Goal: Complete application form

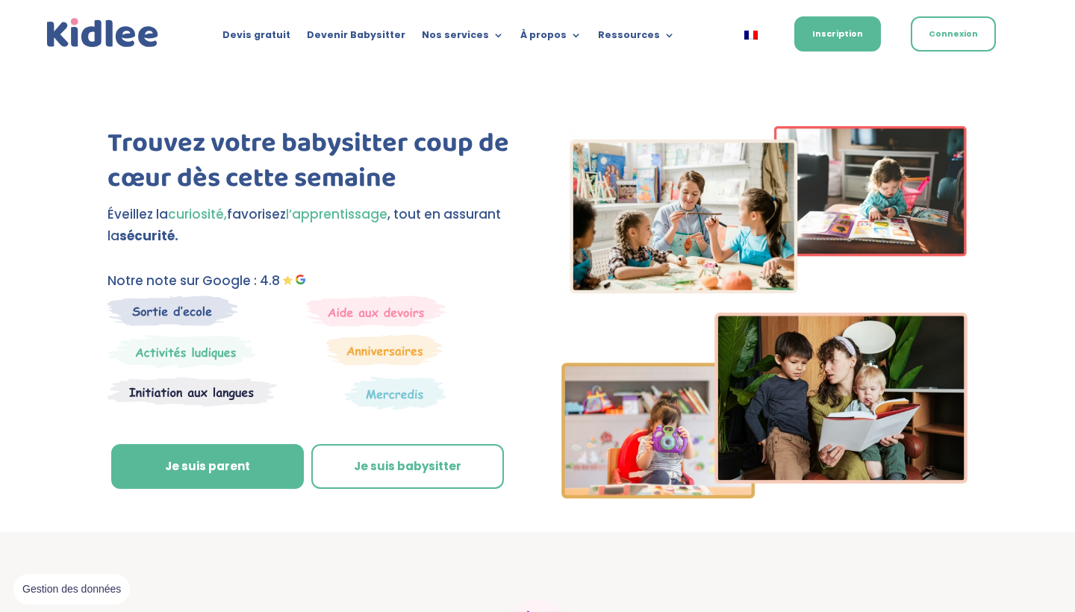
click at [569, 30] on link "À propos" at bounding box center [550, 38] width 61 height 16
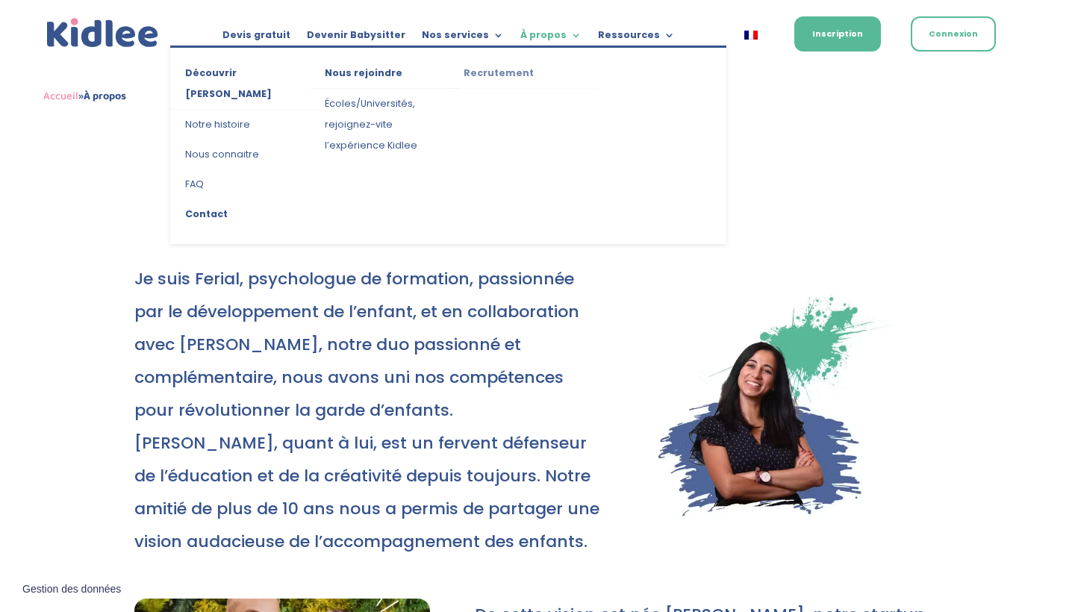
click at [514, 72] on link "Recrutement" at bounding box center [523, 76] width 149 height 26
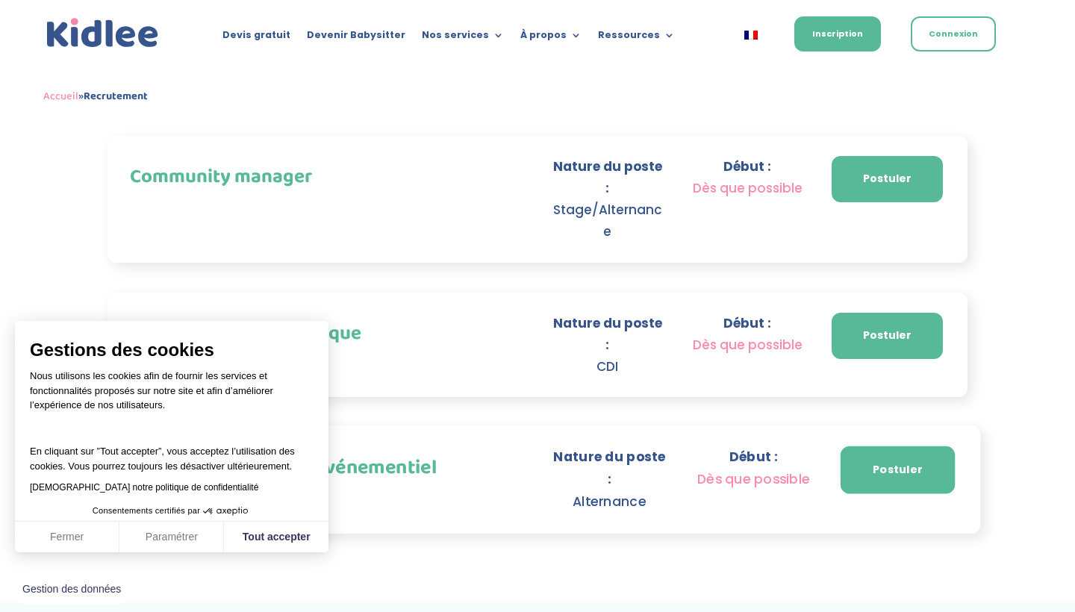
scroll to position [1069, 0]
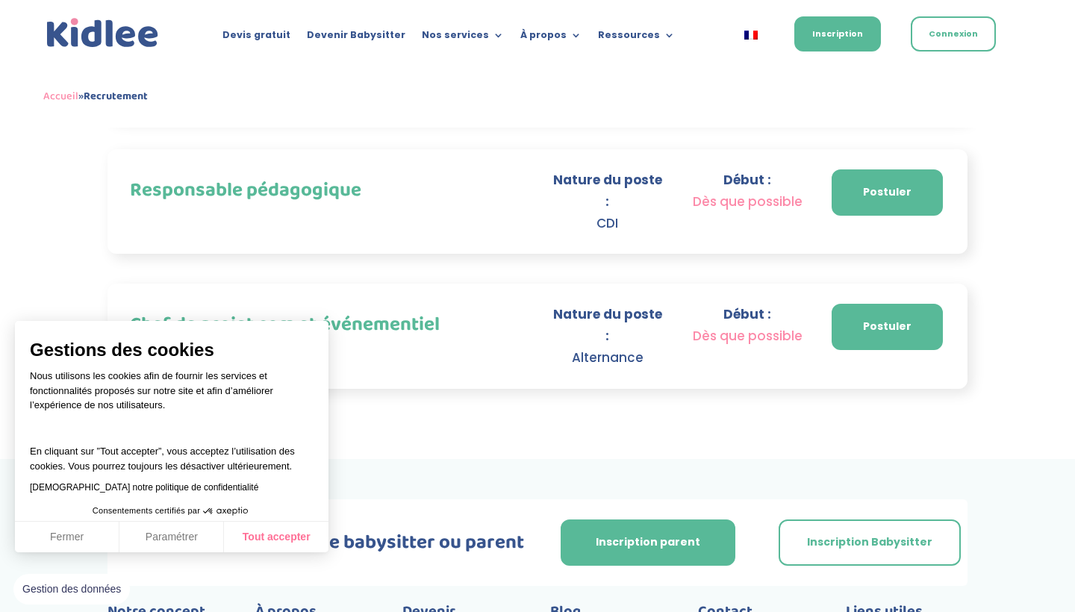
click at [260, 531] on button "Tout accepter" at bounding box center [276, 537] width 104 height 31
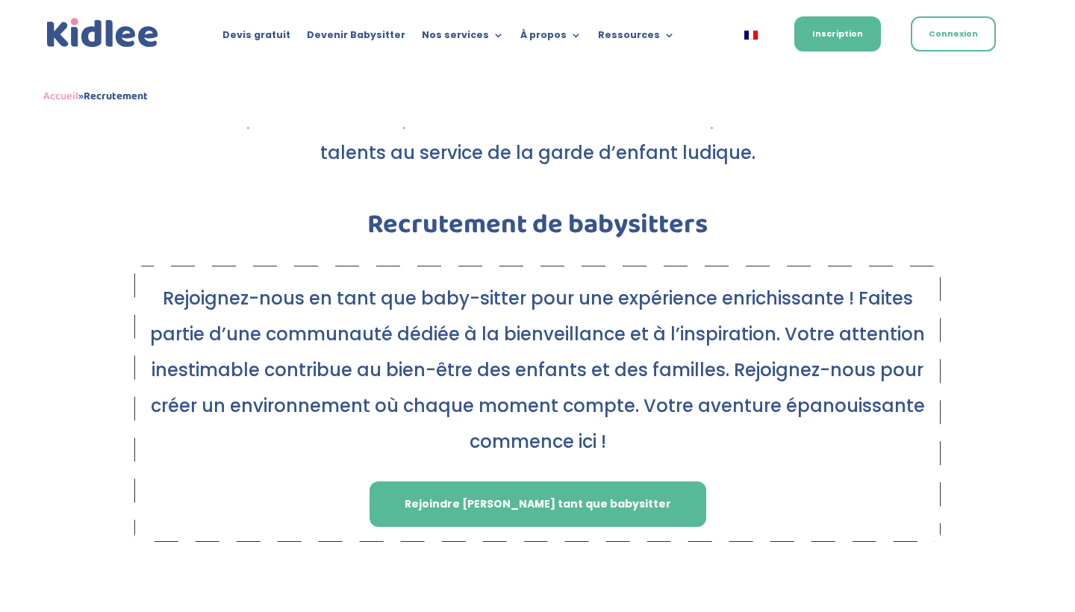
scroll to position [198, 0]
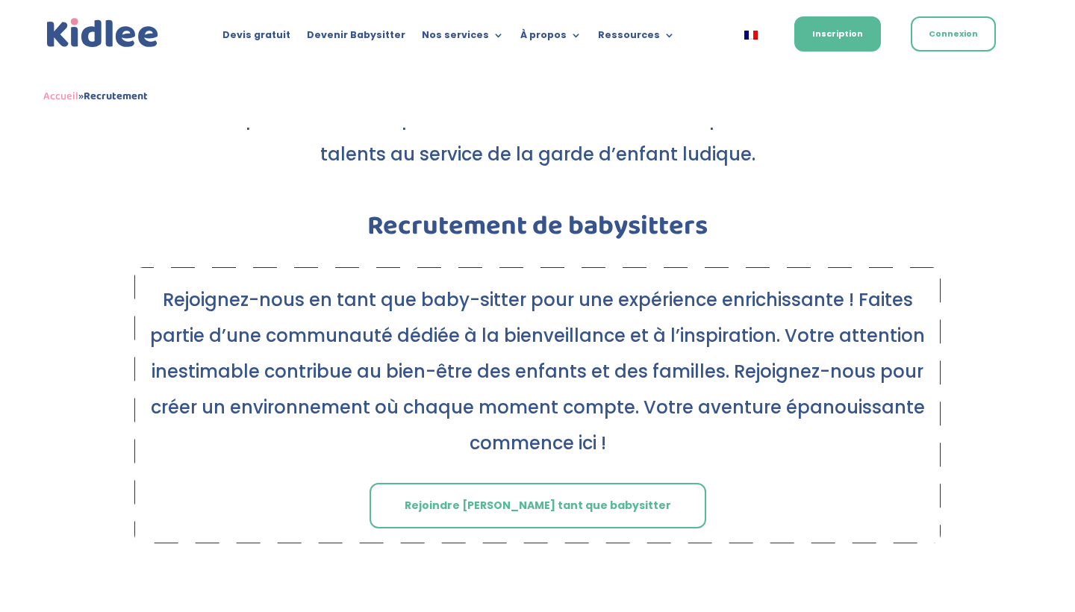
click at [490, 502] on link "Rejoindre [PERSON_NAME] tant que babysitter" at bounding box center [537, 506] width 337 height 46
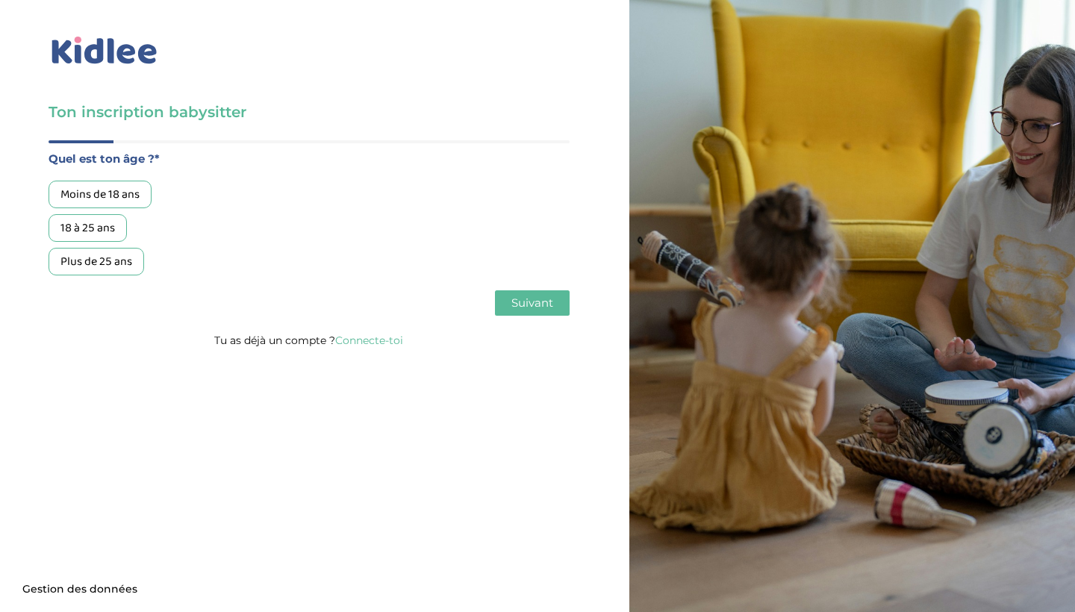
click at [89, 228] on div "18 à 25 ans" at bounding box center [88, 228] width 78 height 28
click at [526, 307] on span "Suivant" at bounding box center [532, 303] width 42 height 14
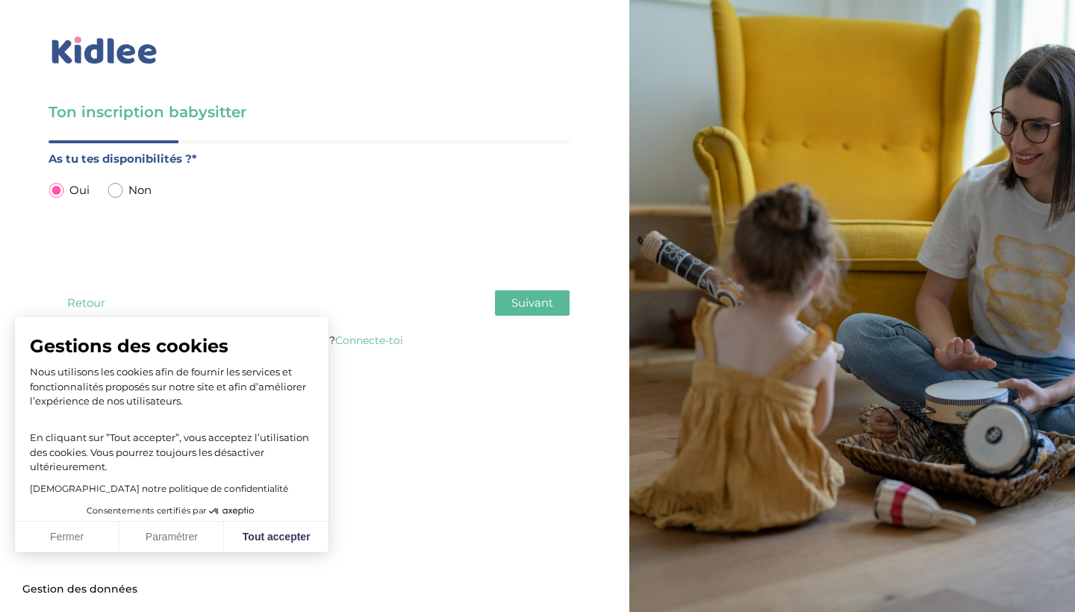
click at [525, 308] on span "Suivant" at bounding box center [532, 303] width 42 height 14
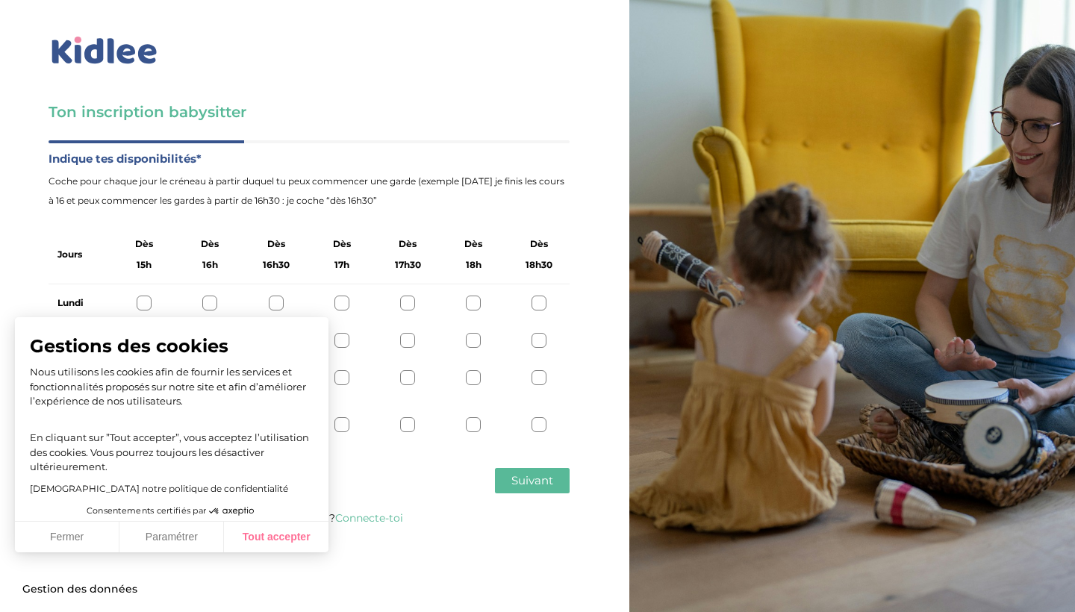
click at [246, 541] on button "Tout accepter" at bounding box center [276, 537] width 104 height 31
checkbox input "true"
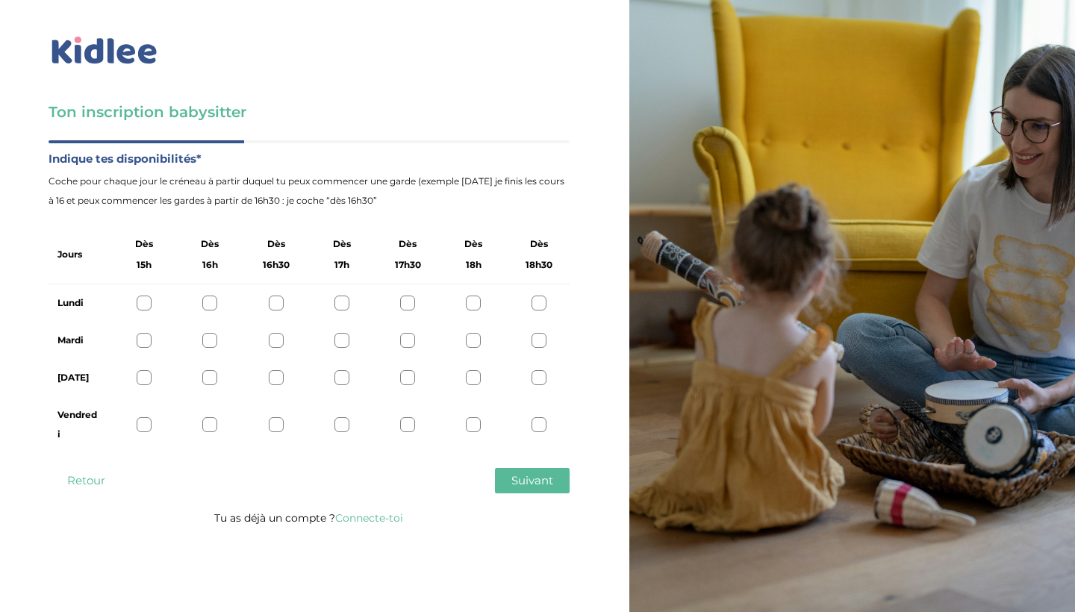
click at [347, 303] on div at bounding box center [341, 303] width 15 height 15
click at [342, 343] on div at bounding box center [341, 340] width 15 height 15
click at [338, 381] on div at bounding box center [341, 377] width 15 height 15
click at [343, 308] on icon at bounding box center [341, 303] width 11 height 11
click at [346, 337] on icon at bounding box center [341, 340] width 11 height 11
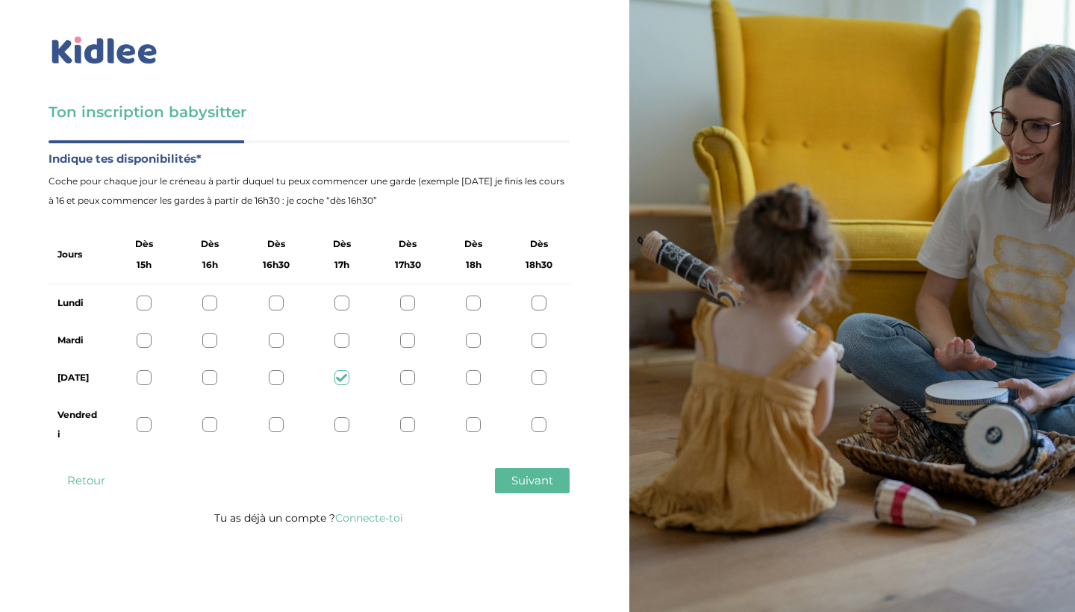
click at [343, 378] on icon at bounding box center [341, 377] width 11 height 11
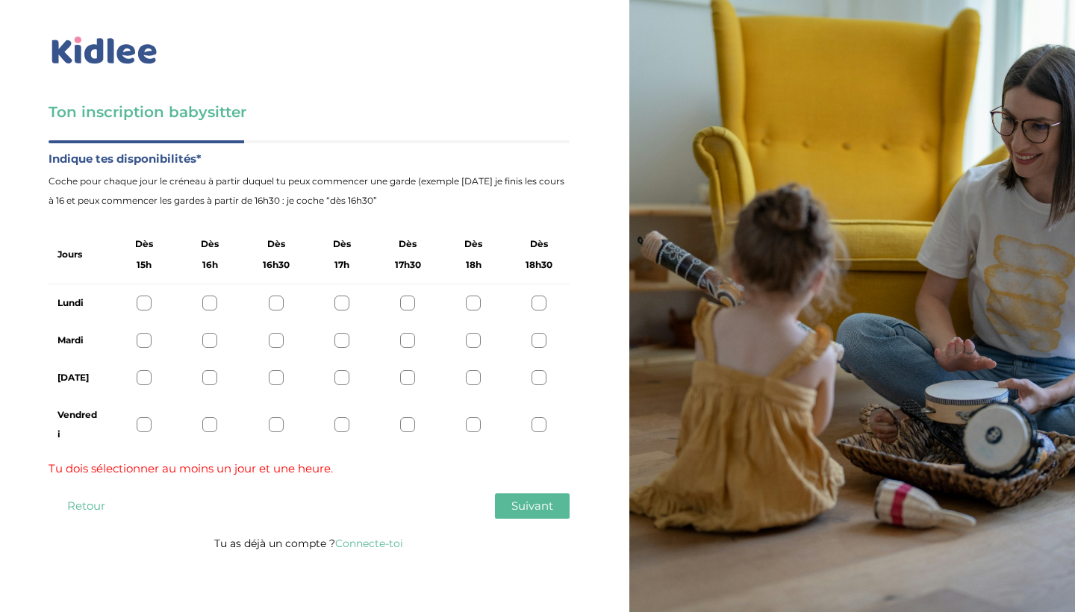
click at [405, 300] on div at bounding box center [407, 303] width 15 height 15
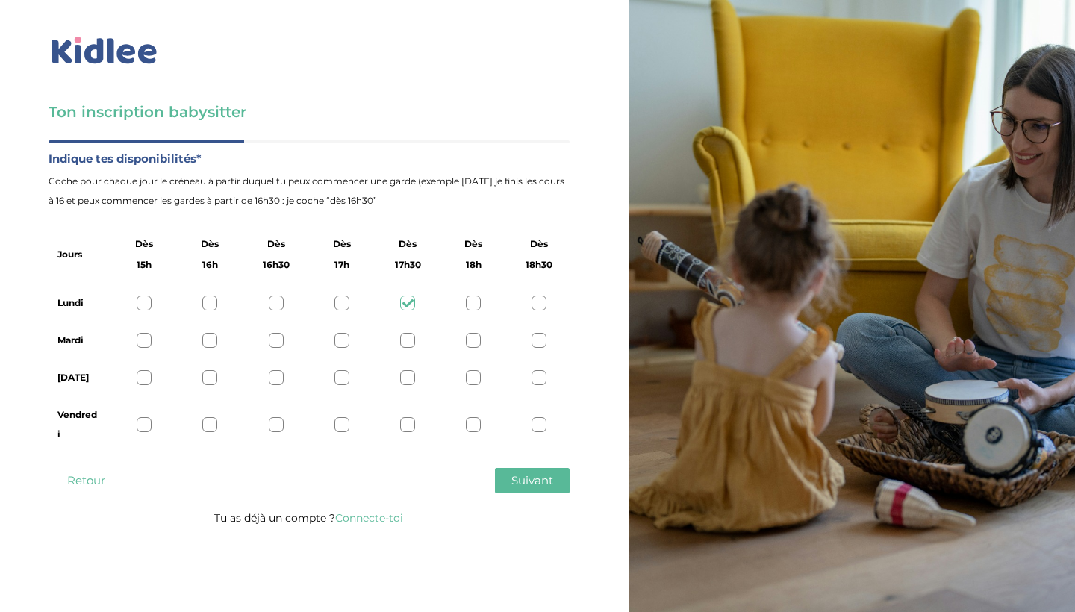
click at [409, 341] on div at bounding box center [407, 340] width 15 height 15
click at [407, 372] on div at bounding box center [407, 377] width 15 height 15
click at [143, 422] on div at bounding box center [144, 424] width 15 height 15
click at [515, 481] on span "Suivant" at bounding box center [532, 480] width 42 height 14
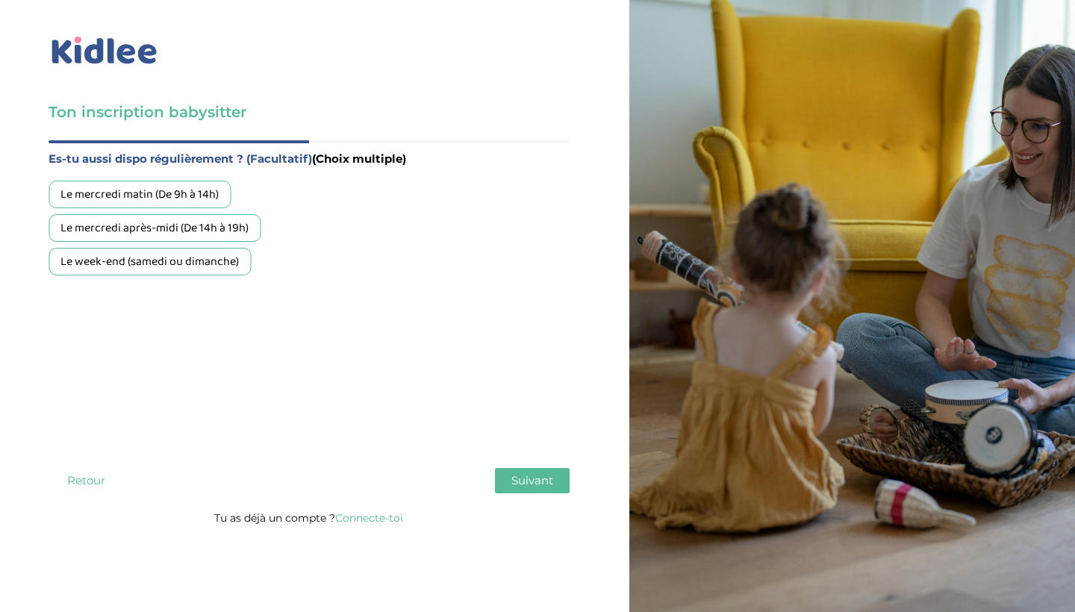
click at [107, 266] on div "Le week-end (samedi ou dimanche)" at bounding box center [150, 262] width 202 height 28
click at [516, 482] on span "Suivant" at bounding box center [532, 480] width 42 height 14
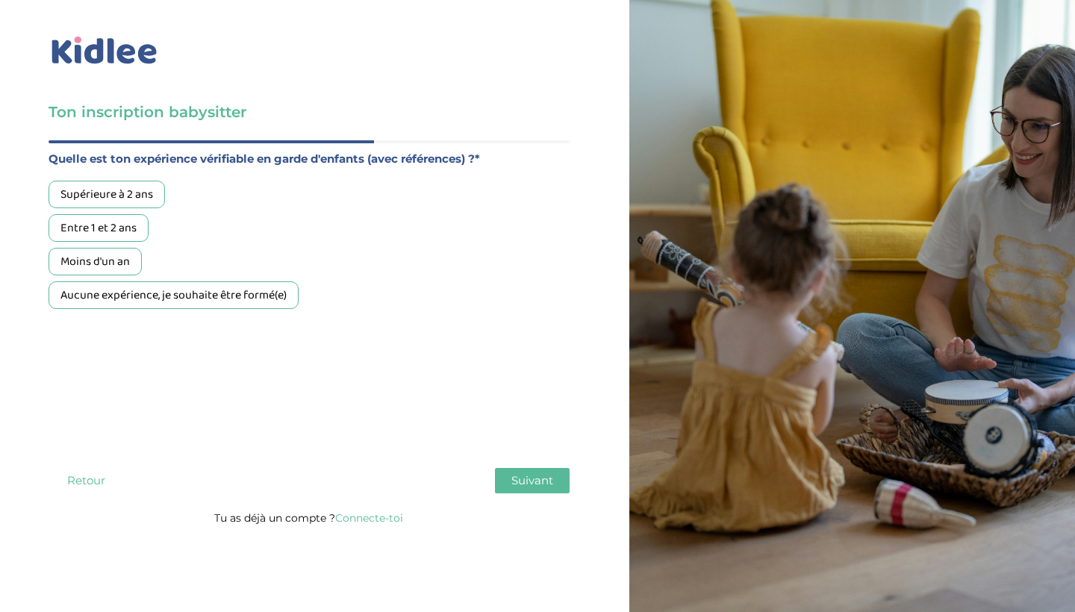
click at [122, 286] on div "Aucune expérience, je souhaite être formé(e)" at bounding box center [174, 295] width 250 height 28
click at [547, 480] on span "Suivant" at bounding box center [532, 480] width 42 height 14
